Goal: Check status: Check status

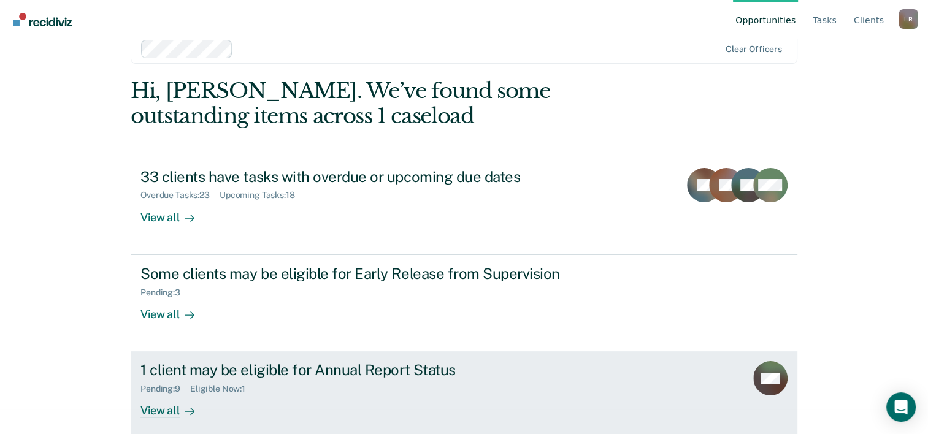
scroll to position [37, 0]
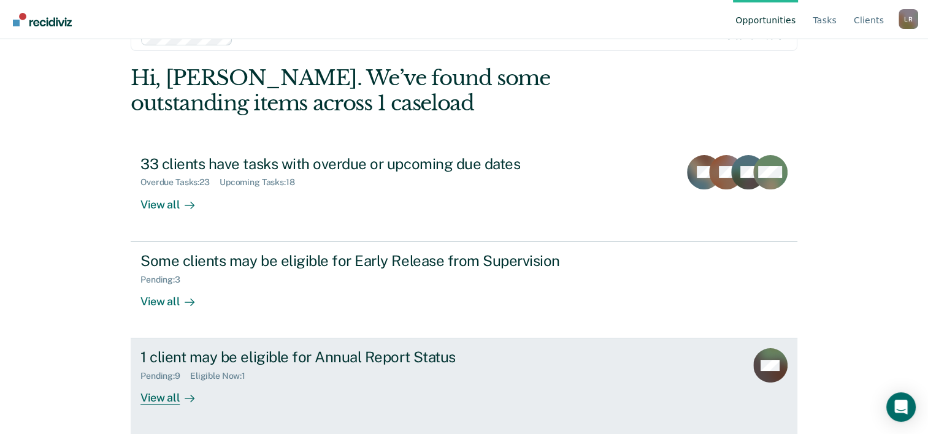
click at [158, 398] on div "View all" at bounding box center [175, 394] width 69 height 24
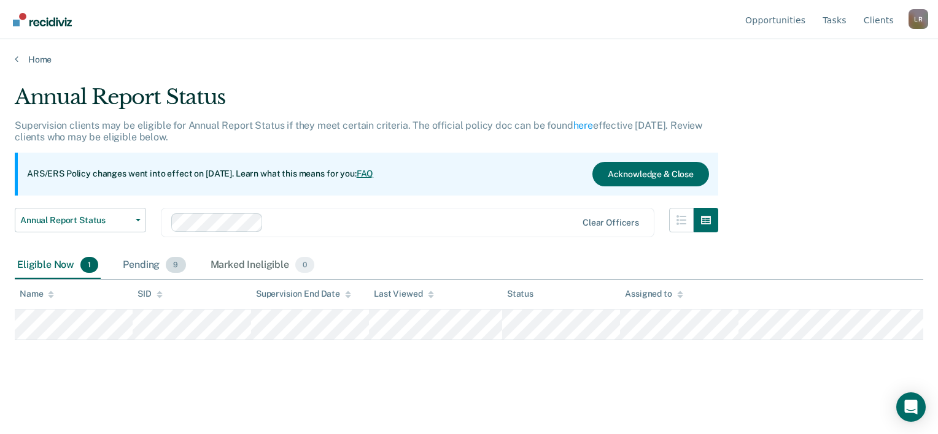
click at [145, 268] on div "Pending 9" at bounding box center [154, 265] width 68 height 27
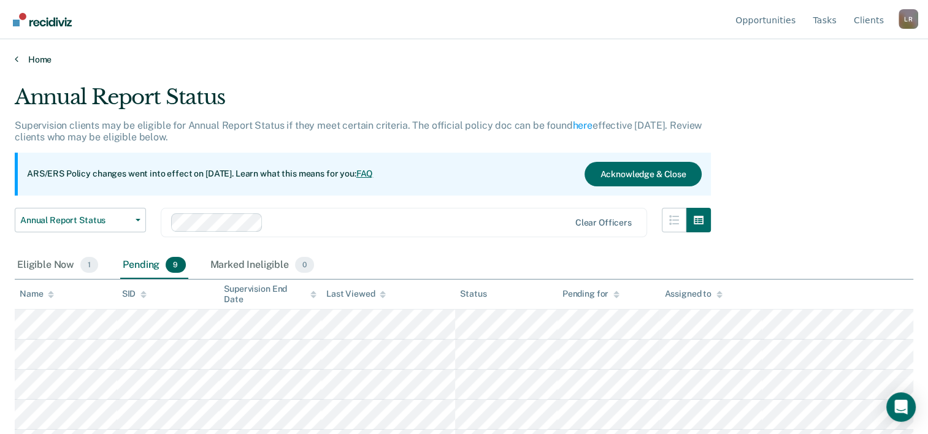
click at [42, 60] on link "Home" at bounding box center [464, 59] width 899 height 11
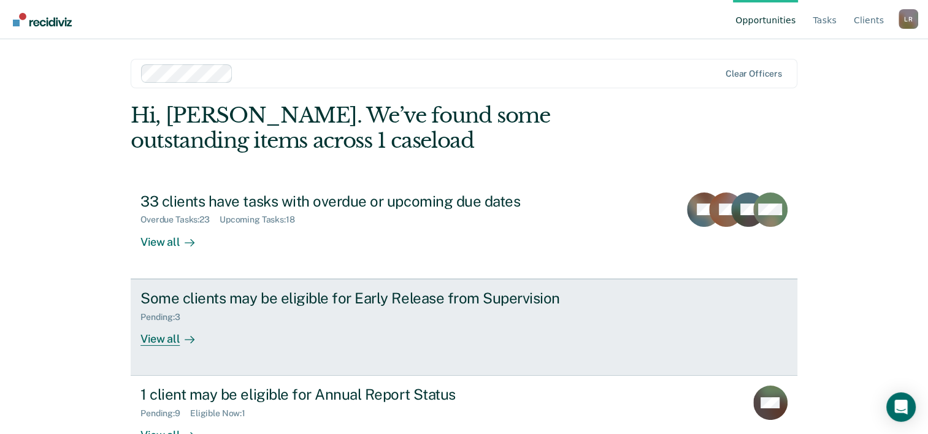
click at [160, 341] on div "View all" at bounding box center [175, 334] width 69 height 24
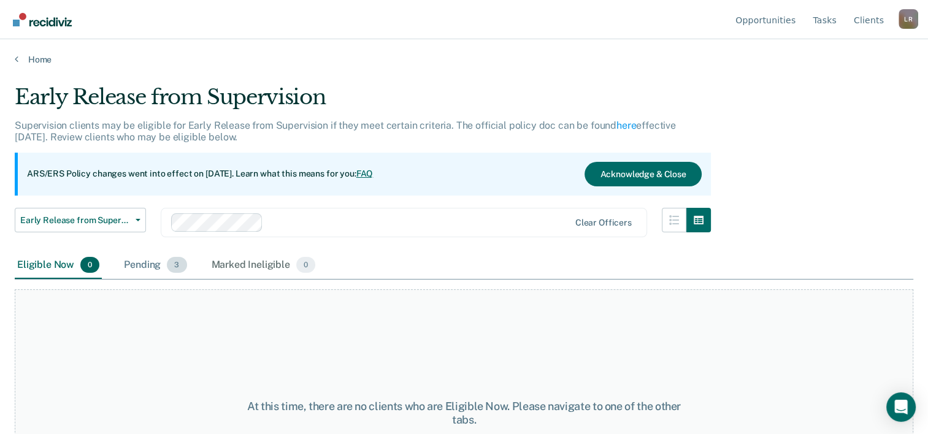
click at [150, 264] on div "Pending 3" at bounding box center [156, 265] width 68 height 27
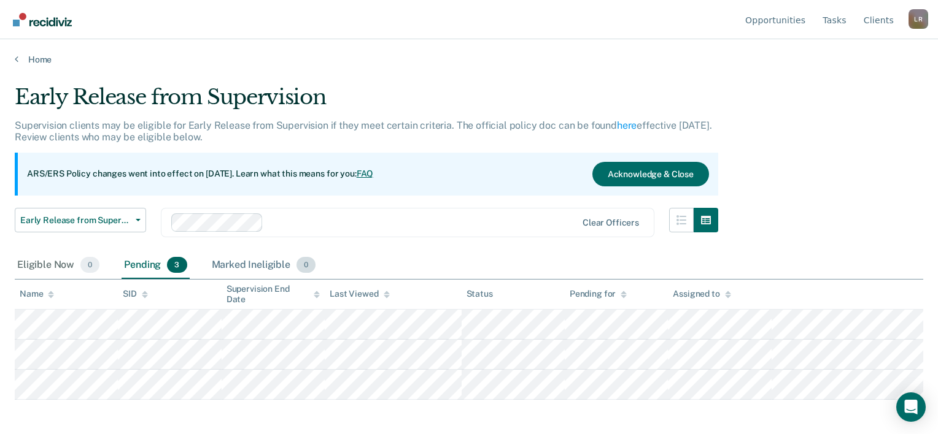
click at [253, 262] on div "Marked Ineligible 0" at bounding box center [263, 265] width 109 height 27
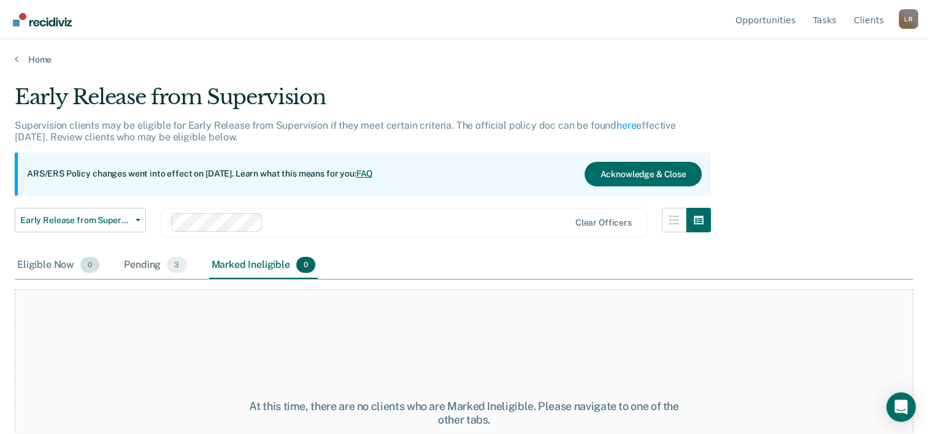
click at [59, 264] on div "Eligible Now 0" at bounding box center [58, 265] width 87 height 27
click at [155, 258] on div "Pending 3" at bounding box center [156, 265] width 68 height 27
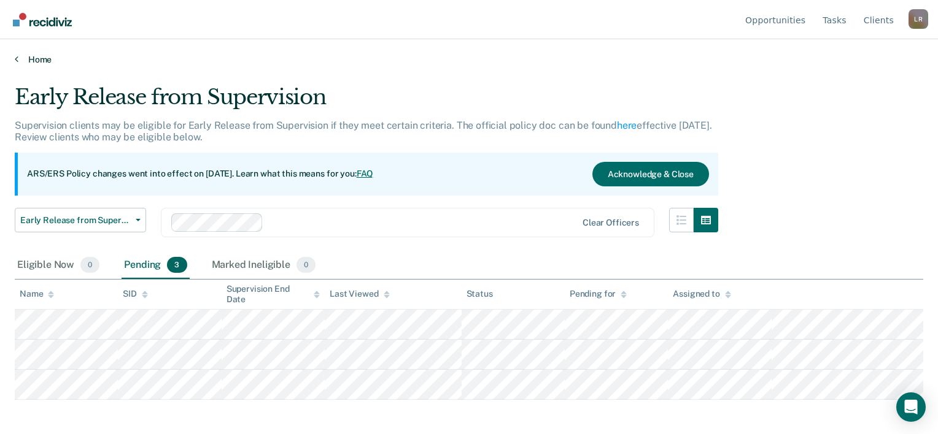
click at [41, 56] on link "Home" at bounding box center [469, 59] width 908 height 11
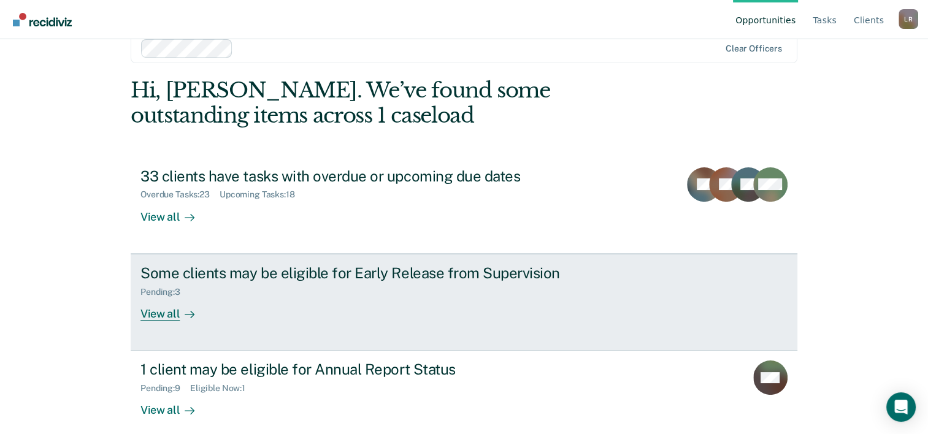
scroll to position [37, 0]
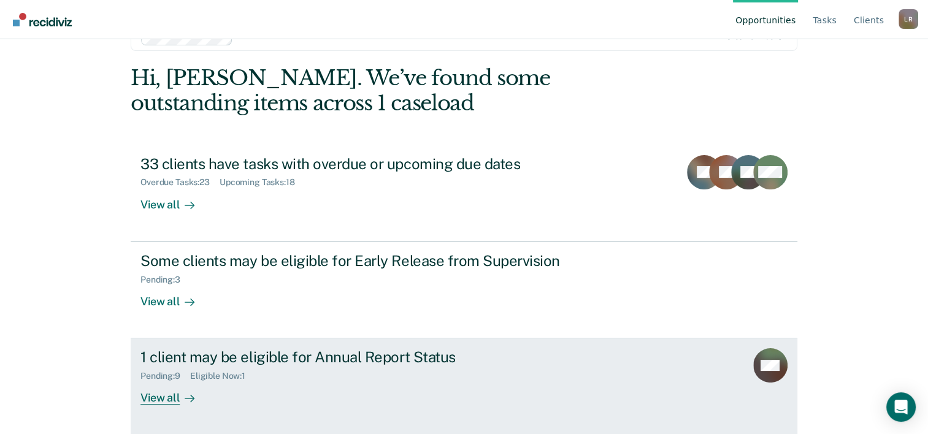
click at [152, 392] on div "View all" at bounding box center [175, 394] width 69 height 24
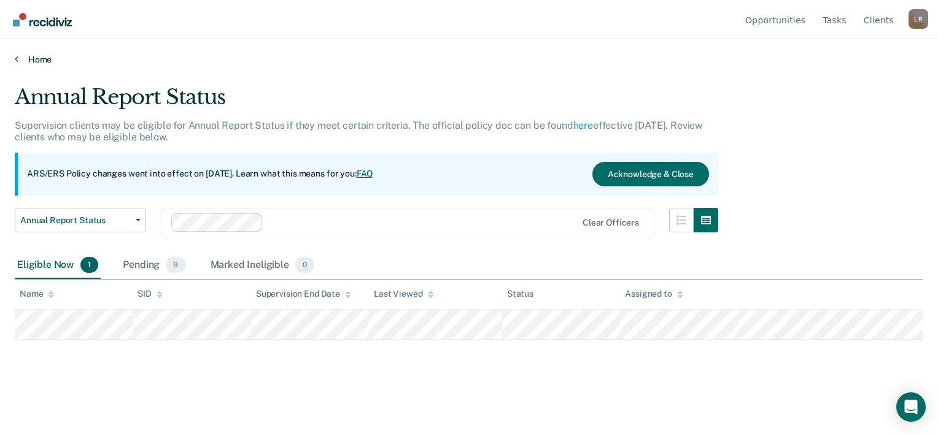
click at [33, 63] on link "Home" at bounding box center [469, 59] width 908 height 11
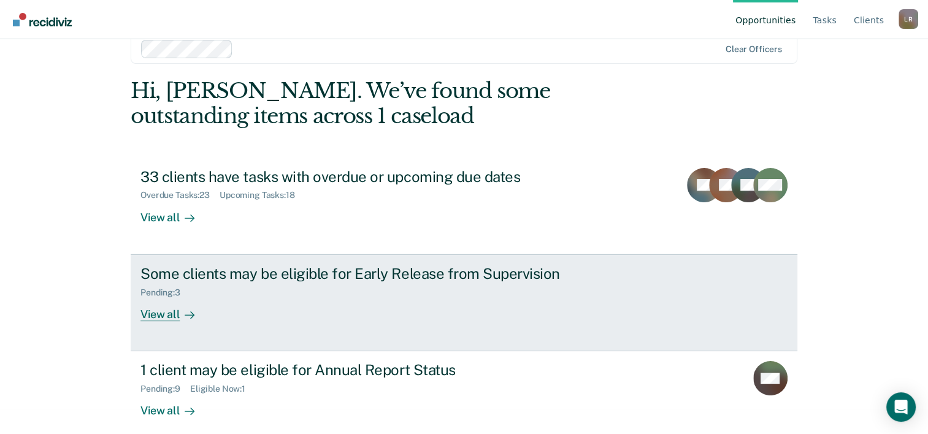
scroll to position [37, 0]
